Goal: Check status: Check status

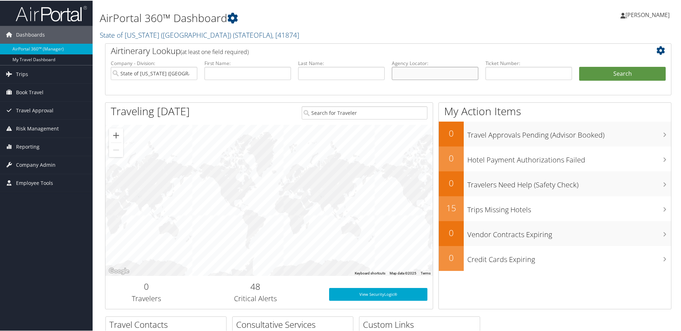
click at [423, 72] on input "text" at bounding box center [435, 72] width 87 height 13
type input "DBDFSW"
click at [620, 71] on button "Search" at bounding box center [622, 73] width 87 height 14
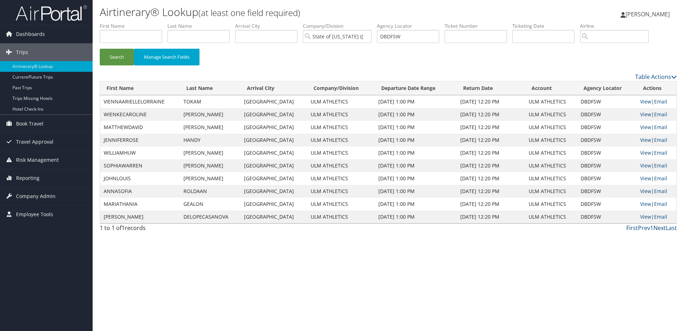
click at [659, 230] on link "Next" at bounding box center [659, 228] width 12 height 8
click at [640, 101] on link "View" at bounding box center [645, 101] width 11 height 7
click at [642, 153] on link "View" at bounding box center [645, 153] width 11 height 7
click at [642, 166] on link "View" at bounding box center [645, 165] width 11 height 7
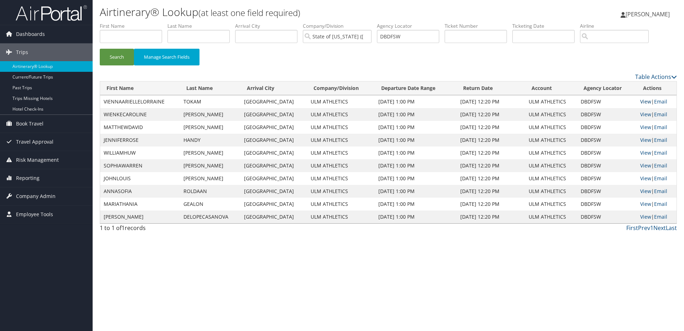
click at [645, 103] on link "View" at bounding box center [645, 101] width 11 height 7
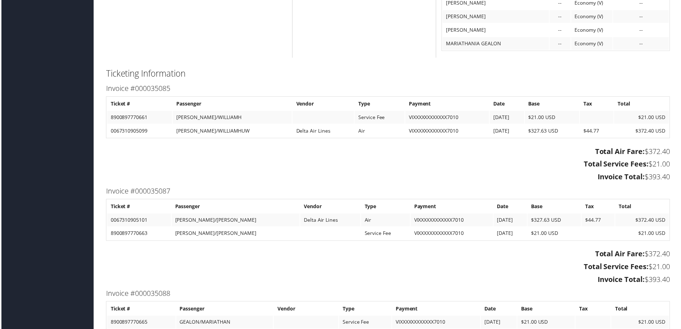
scroll to position [925, 0]
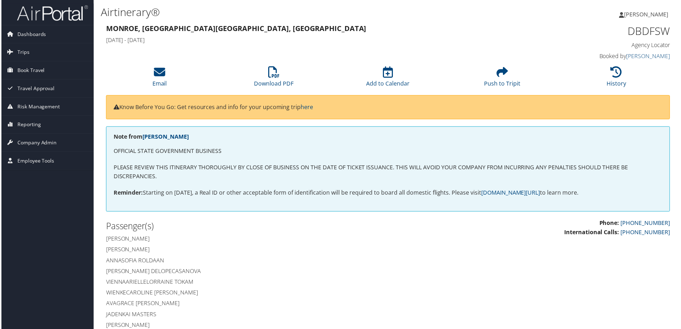
click at [67, 13] on img at bounding box center [51, 13] width 71 height 17
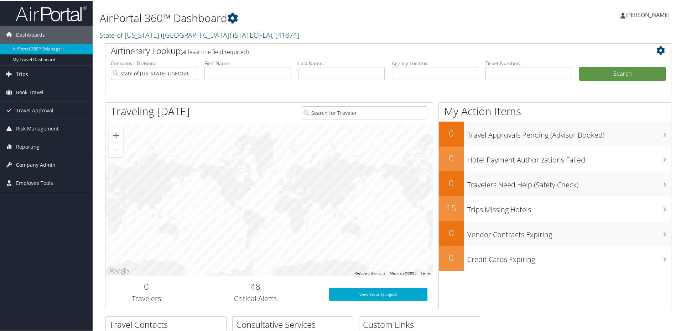
click at [191, 73] on input "State of [US_STATE] ([GEOGRAPHIC_DATA])" at bounding box center [154, 72] width 87 height 13
click at [170, 74] on input "search" at bounding box center [154, 72] width 87 height 13
type input "ulm"
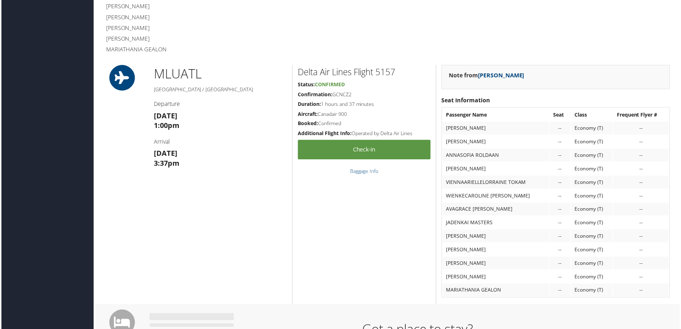
scroll to position [142, 0]
